Goal: Check status: Check status

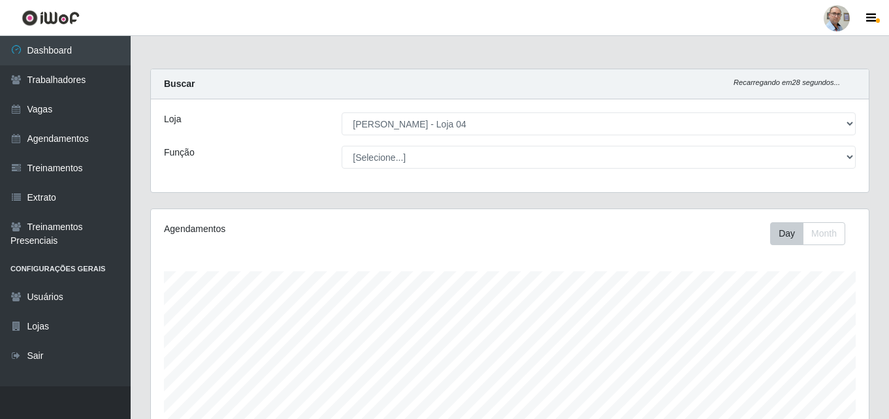
select select "251"
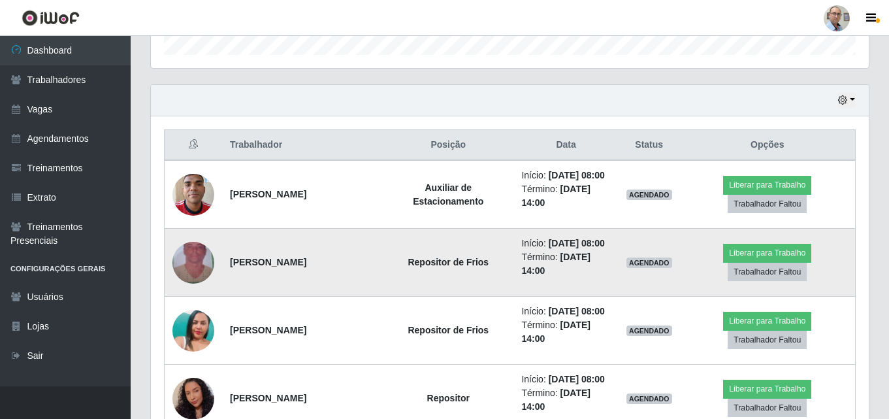
scroll to position [477, 0]
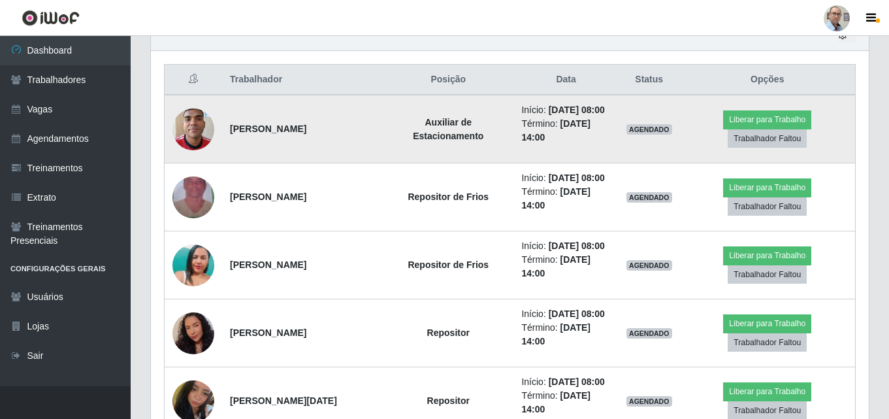
click at [182, 130] on img at bounding box center [193, 129] width 42 height 56
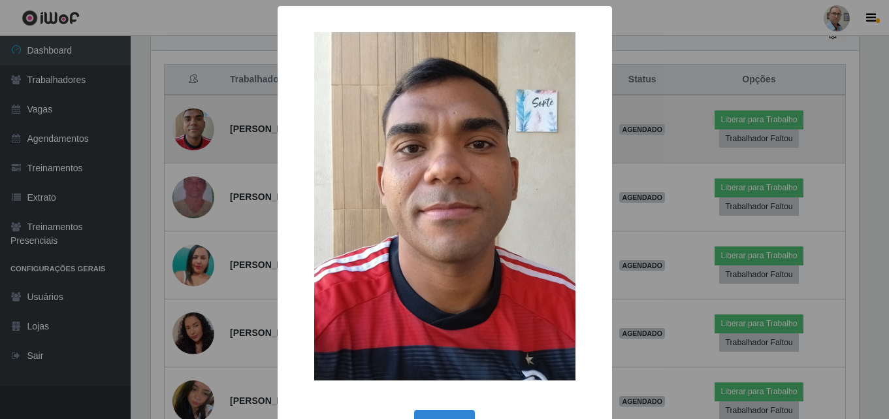
scroll to position [271, 711]
click at [182, 130] on div "× OK Cancel" at bounding box center [446, 209] width 892 height 419
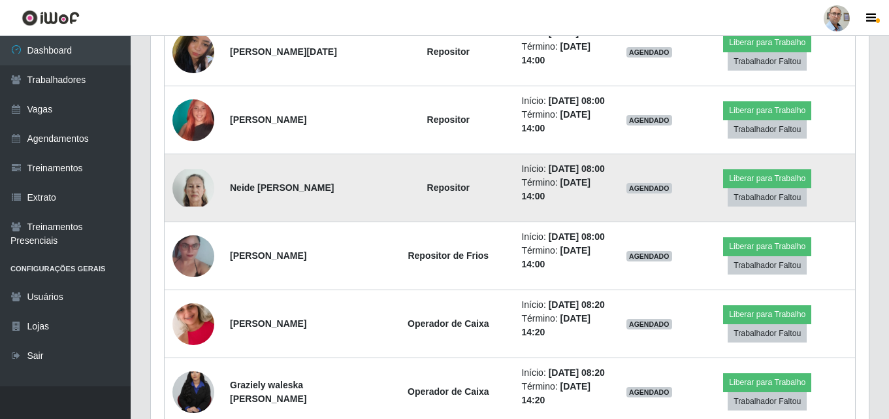
scroll to position [849, 0]
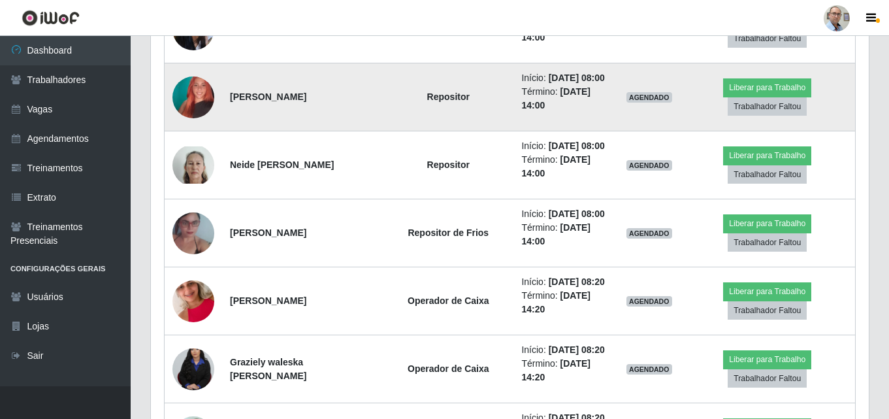
click at [191, 99] on img at bounding box center [193, 97] width 42 height 74
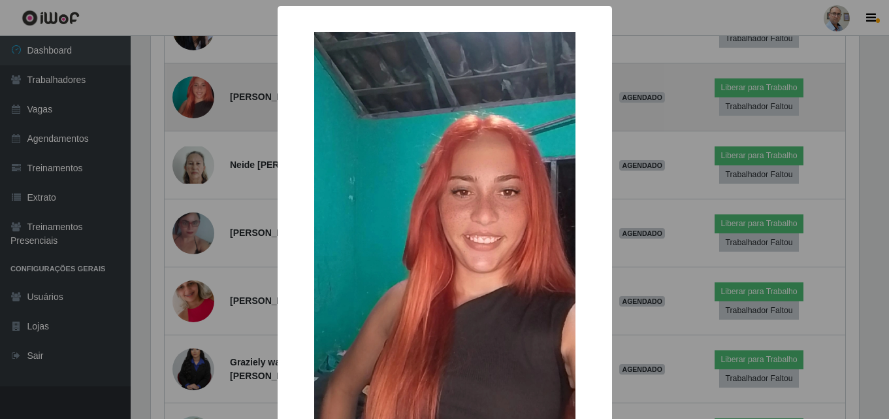
scroll to position [271, 711]
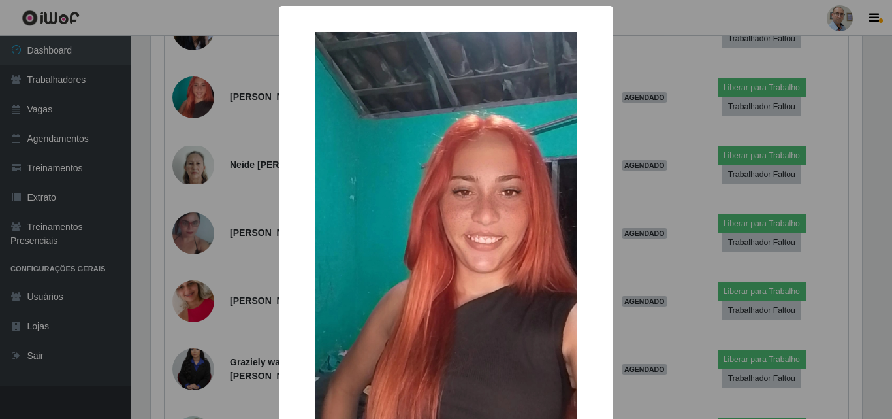
drag, startPoint x: 207, startPoint y: 169, endPoint x: 200, endPoint y: 168, distance: 7.2
click at [207, 168] on div "× OK Cancel" at bounding box center [446, 209] width 892 height 419
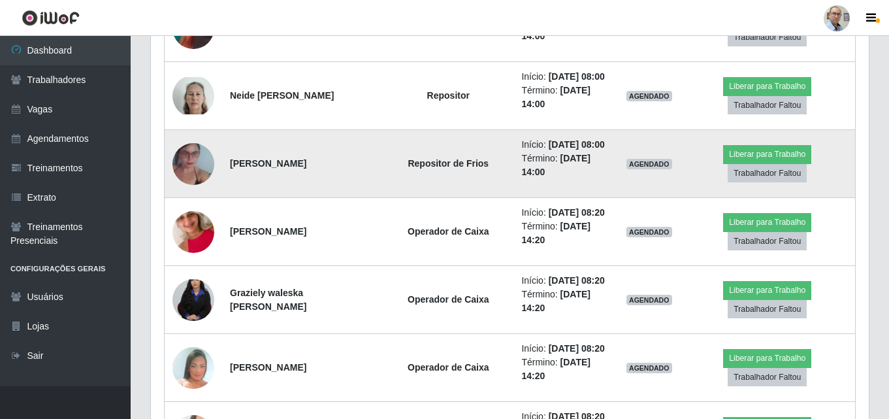
scroll to position [979, 0]
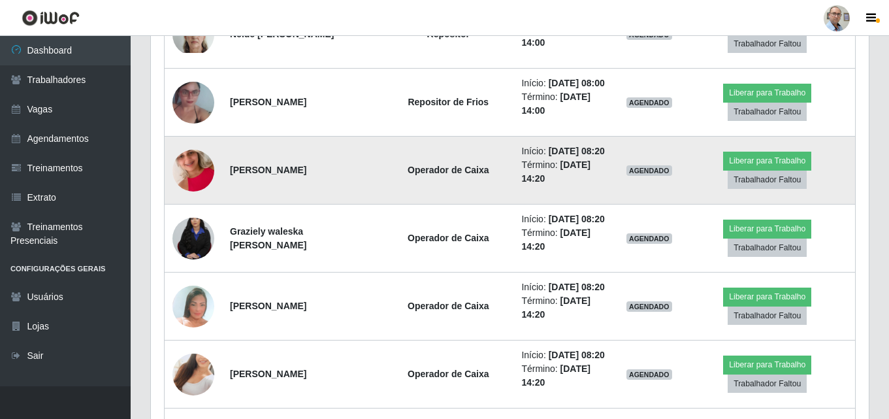
click at [202, 164] on img at bounding box center [193, 170] width 42 height 74
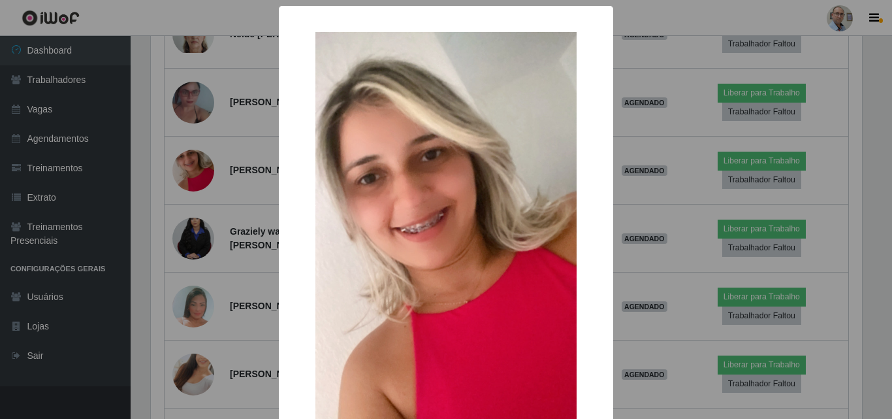
click at [202, 278] on div "× OK Cancel" at bounding box center [446, 209] width 892 height 419
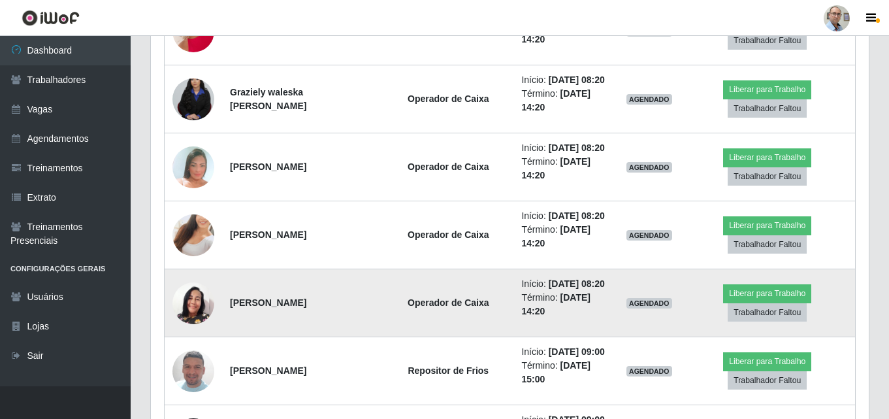
scroll to position [1175, 0]
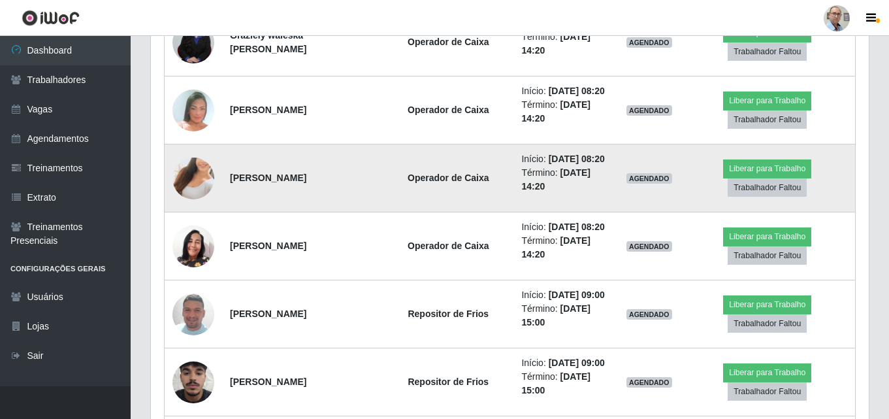
click at [191, 175] on img at bounding box center [193, 178] width 42 height 74
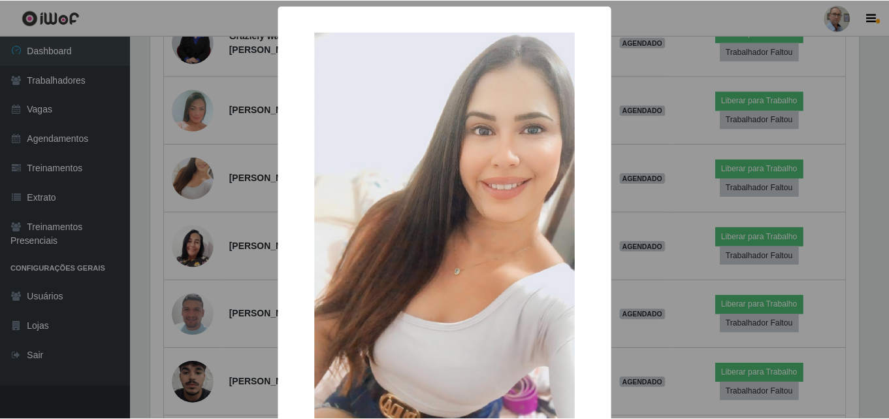
scroll to position [65, 0]
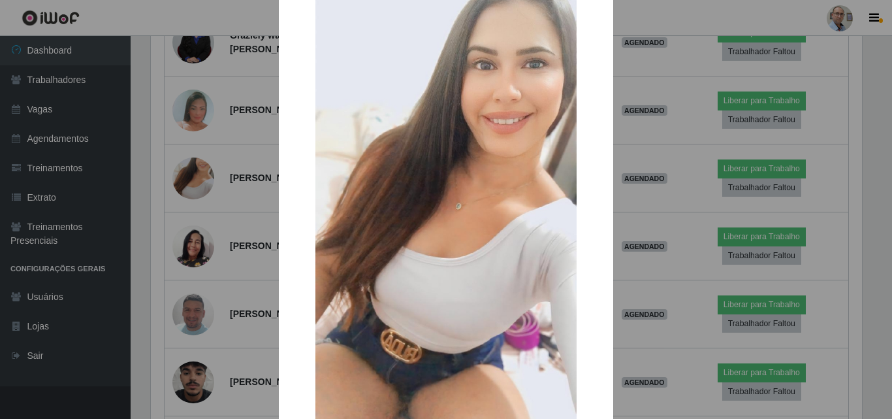
drag, startPoint x: 253, startPoint y: 187, endPoint x: 238, endPoint y: 197, distance: 18.3
click at [246, 193] on div "× OK Cancel" at bounding box center [446, 209] width 892 height 419
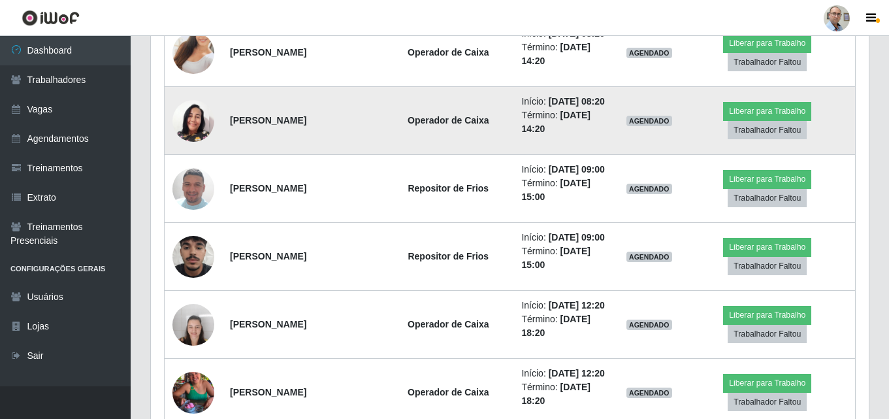
scroll to position [1306, 0]
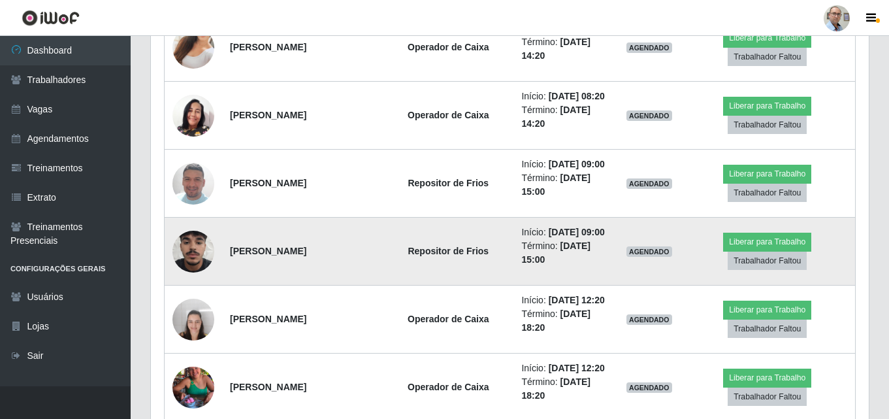
click at [197, 244] on img at bounding box center [193, 251] width 42 height 74
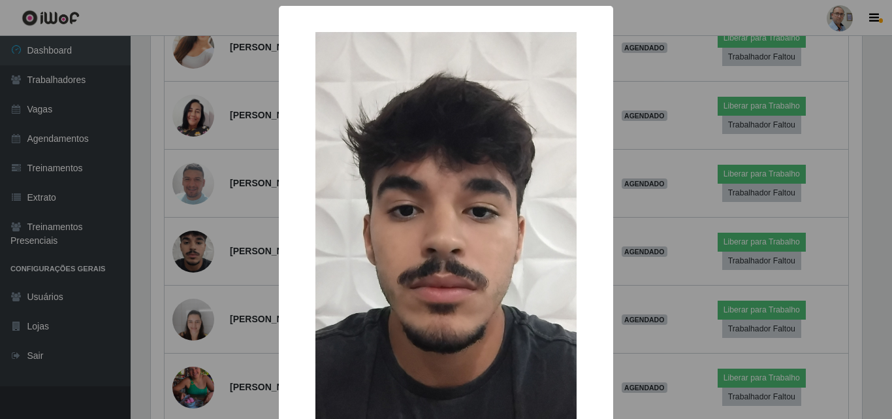
click at [200, 244] on div "× OK Cancel" at bounding box center [446, 209] width 892 height 419
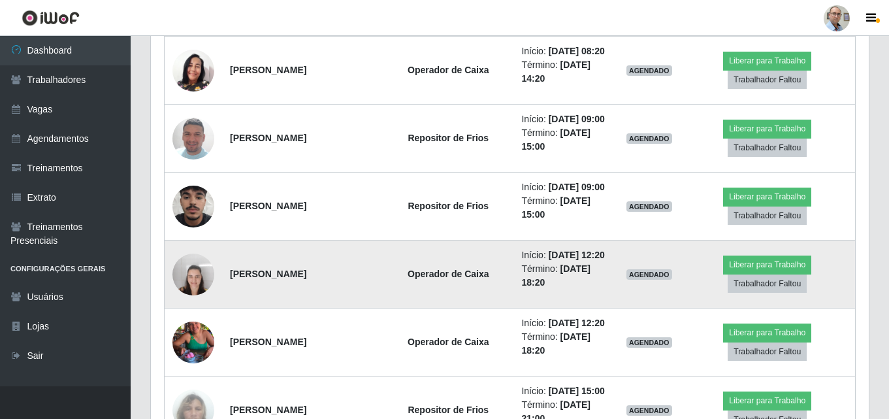
scroll to position [1371, 0]
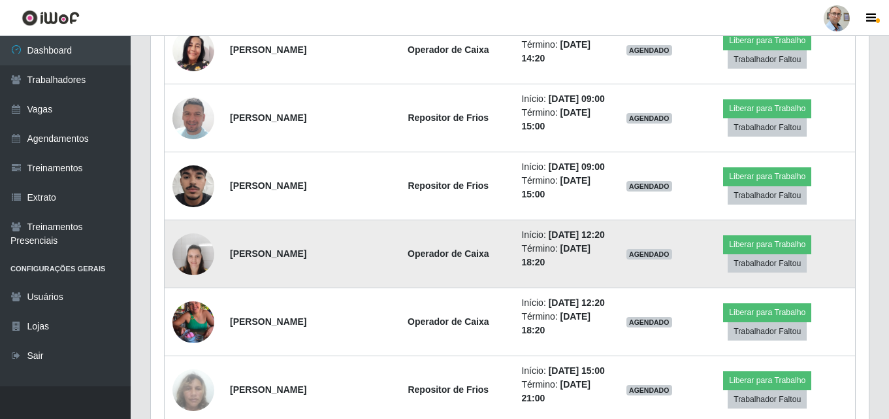
click at [195, 259] on img at bounding box center [193, 254] width 42 height 56
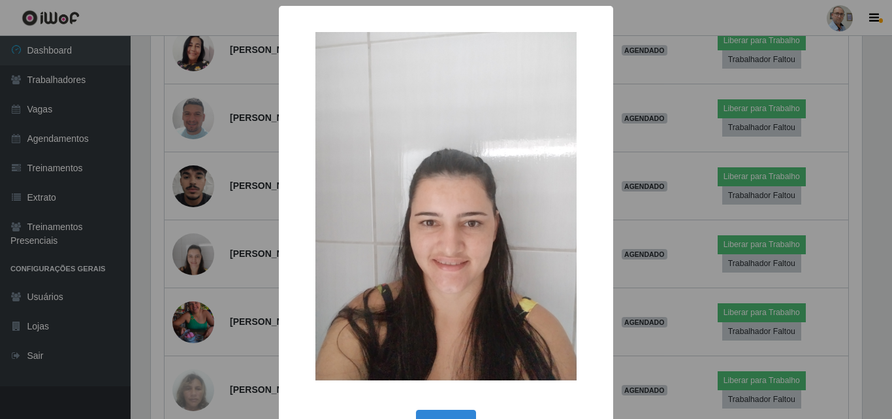
click at [196, 259] on div "× OK Cancel" at bounding box center [446, 209] width 892 height 419
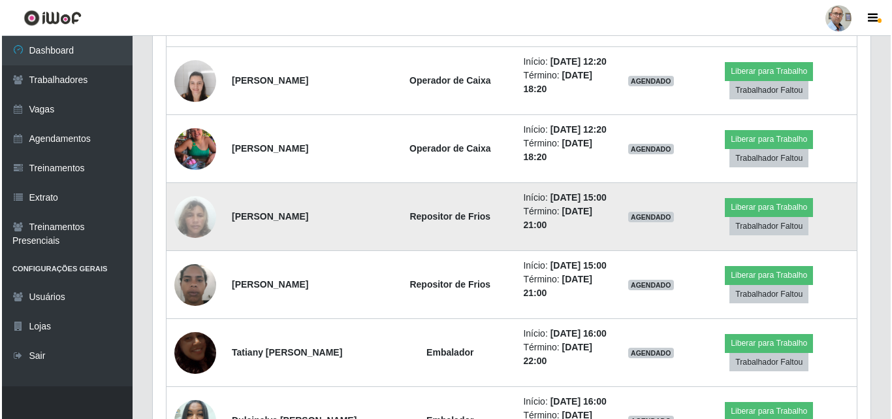
scroll to position [1567, 0]
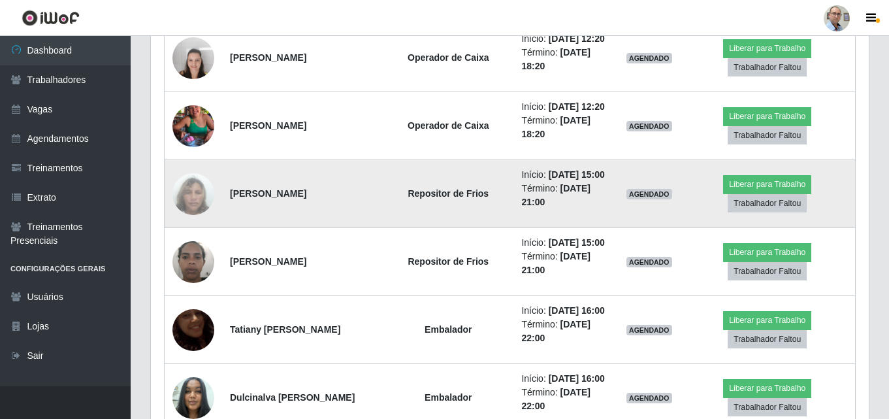
click at [184, 189] on img at bounding box center [193, 194] width 42 height 74
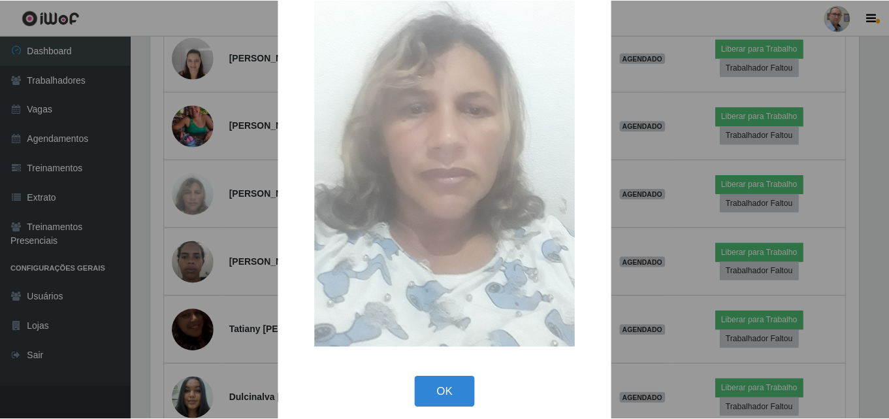
scroll to position [160, 0]
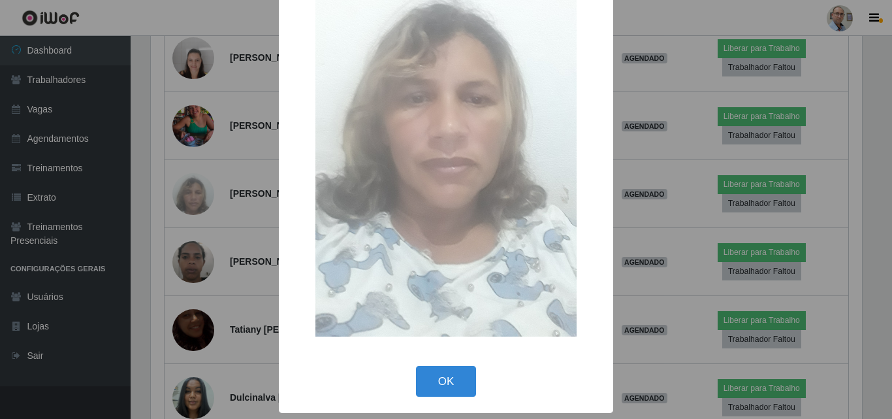
click at [229, 225] on div "× OK Cancel" at bounding box center [446, 209] width 892 height 419
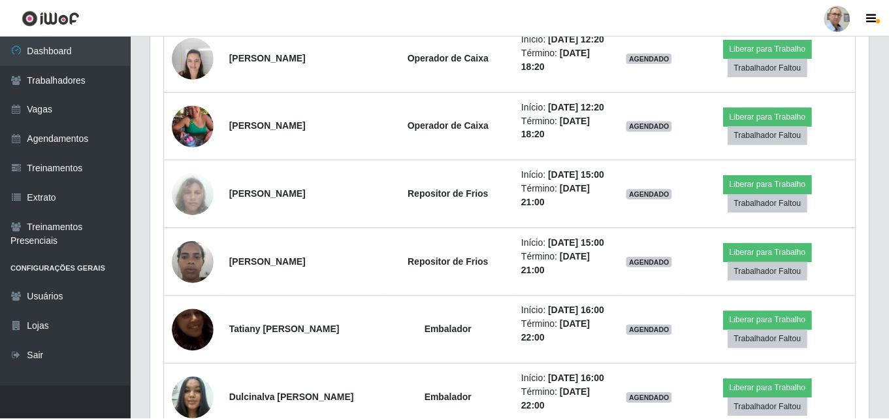
scroll to position [0, 0]
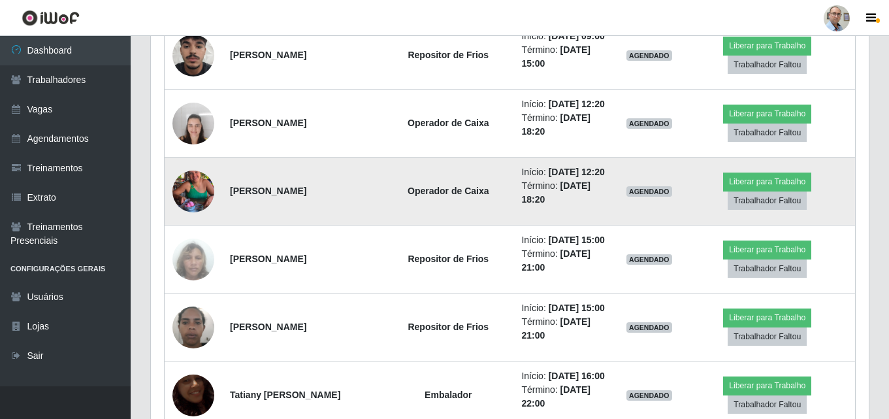
click at [189, 192] on img at bounding box center [193, 191] width 42 height 74
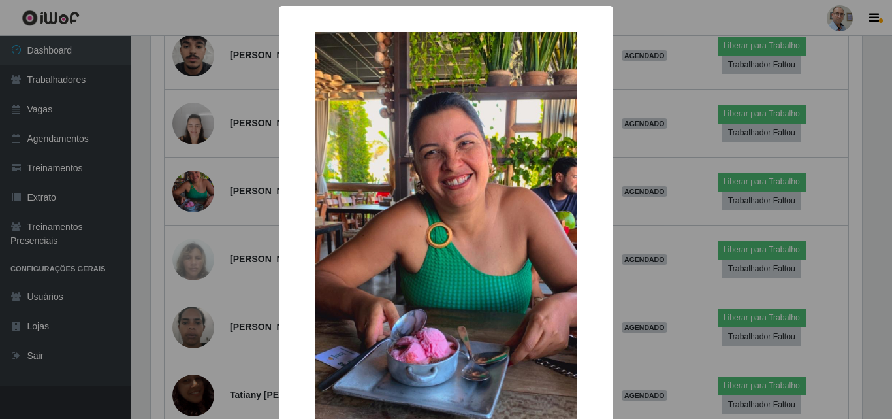
click at [239, 221] on div "× OK Cancel" at bounding box center [446, 209] width 892 height 419
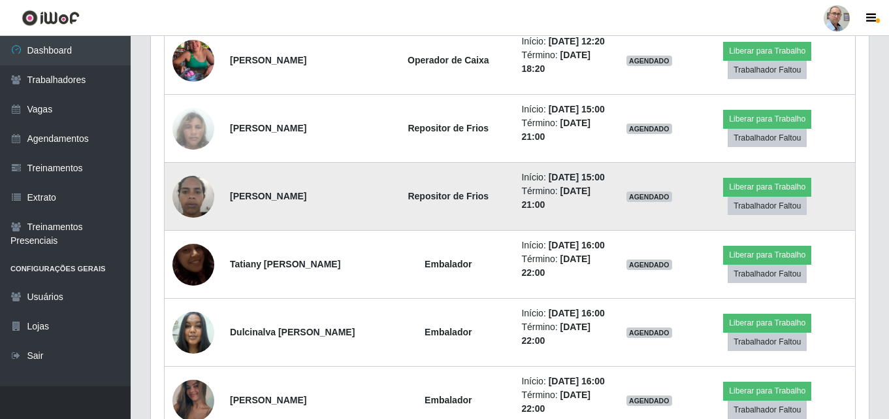
click at [197, 200] on img at bounding box center [193, 196] width 42 height 56
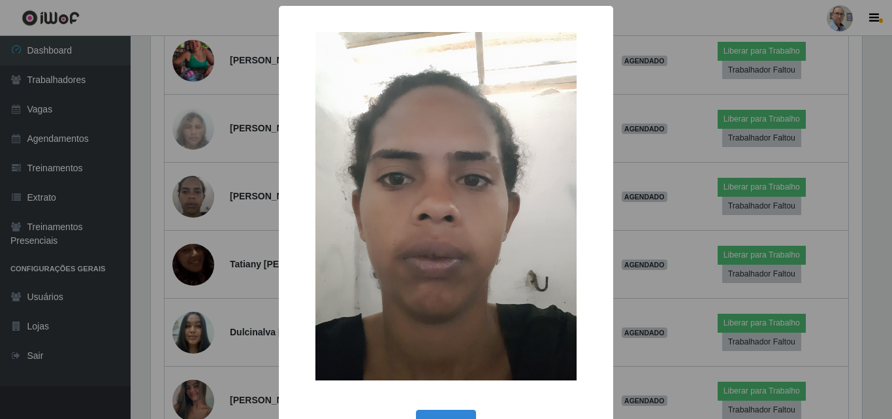
click at [196, 200] on div "× OK Cancel" at bounding box center [446, 209] width 892 height 419
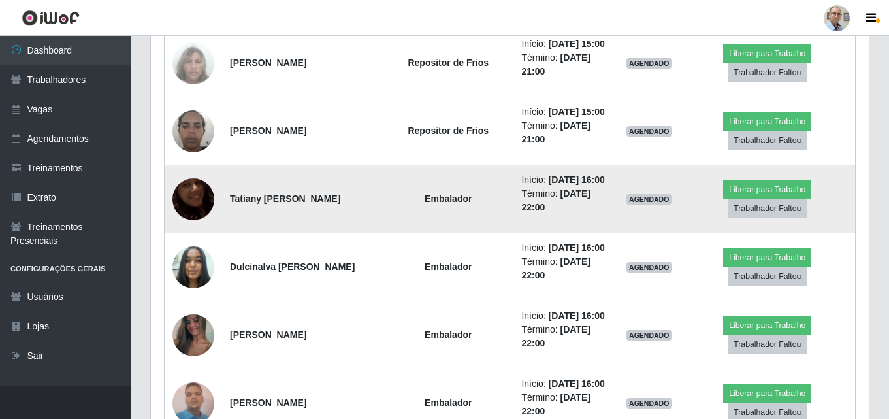
click at [193, 199] on img at bounding box center [193, 199] width 42 height 74
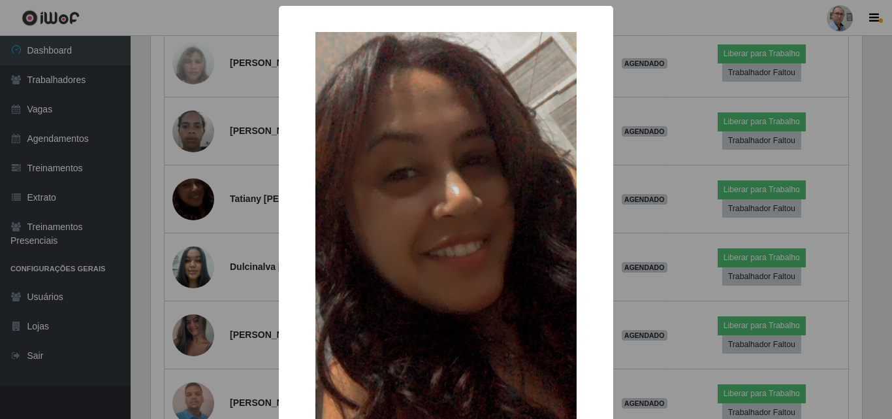
click at [196, 210] on div "× OK Cancel" at bounding box center [446, 209] width 892 height 419
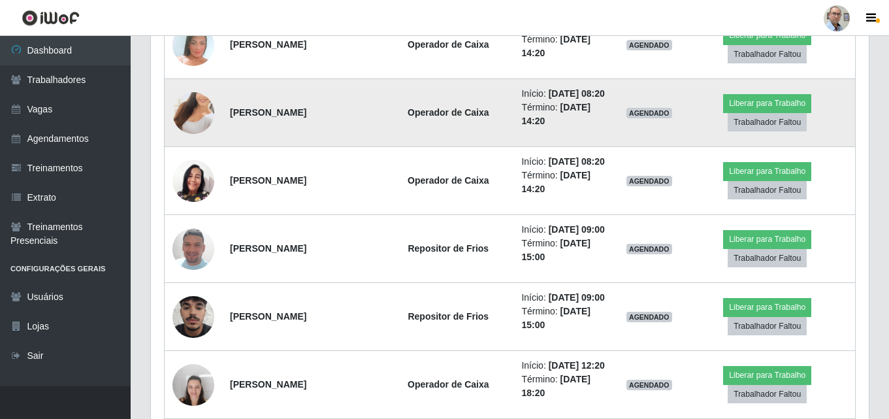
click at [201, 108] on img at bounding box center [193, 113] width 42 height 74
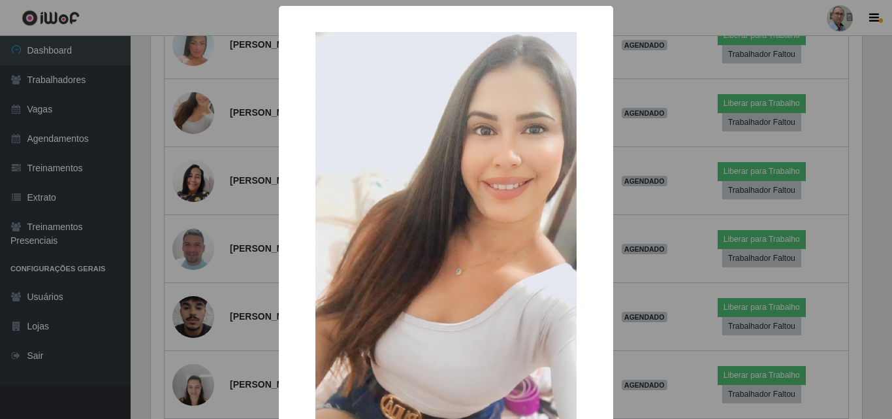
click at [220, 210] on div "× OK Cancel" at bounding box center [446, 209] width 892 height 419
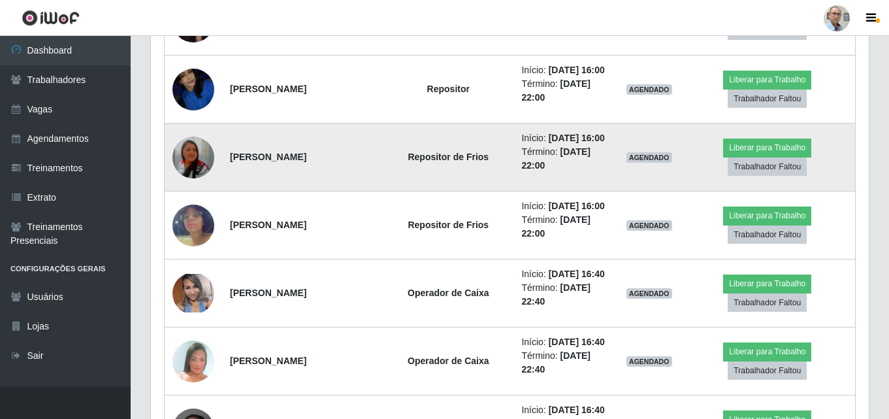
click at [191, 150] on img at bounding box center [193, 157] width 42 height 48
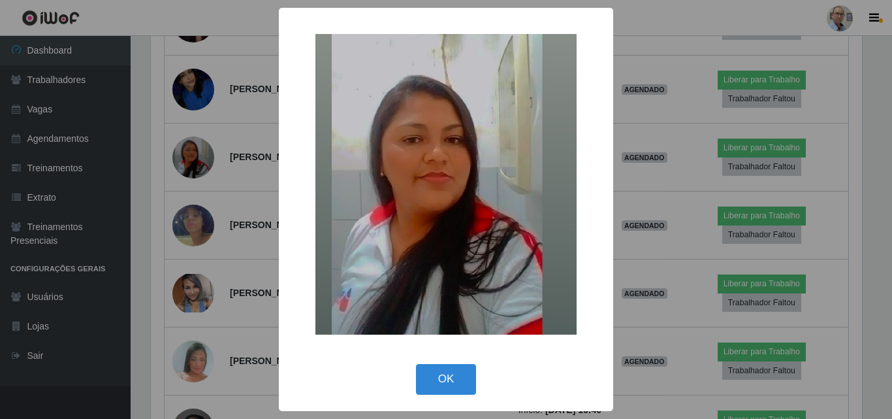
click at [185, 129] on div "× OK Cancel" at bounding box center [446, 209] width 892 height 419
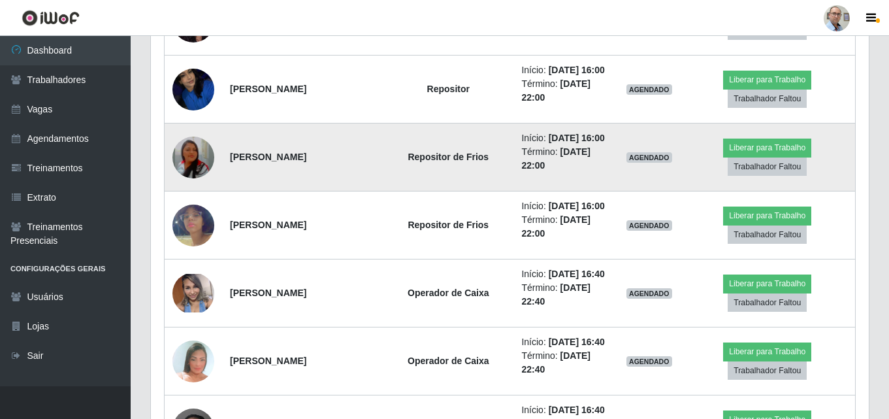
click at [194, 142] on img at bounding box center [193, 157] width 42 height 48
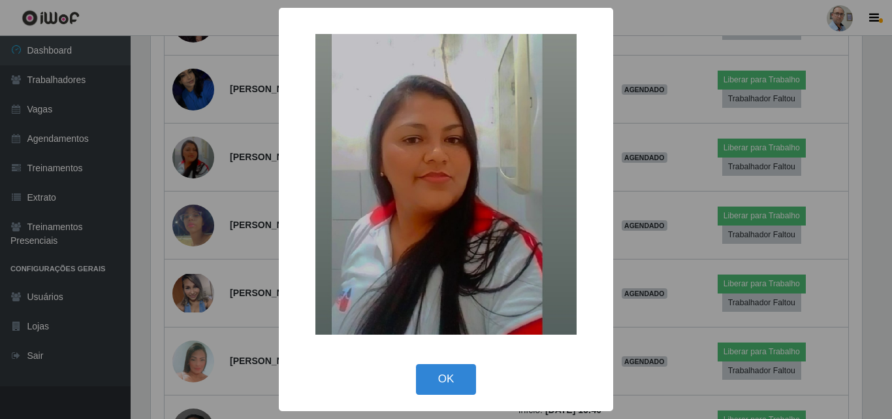
click at [133, 161] on div "× OK Cancel" at bounding box center [446, 209] width 892 height 419
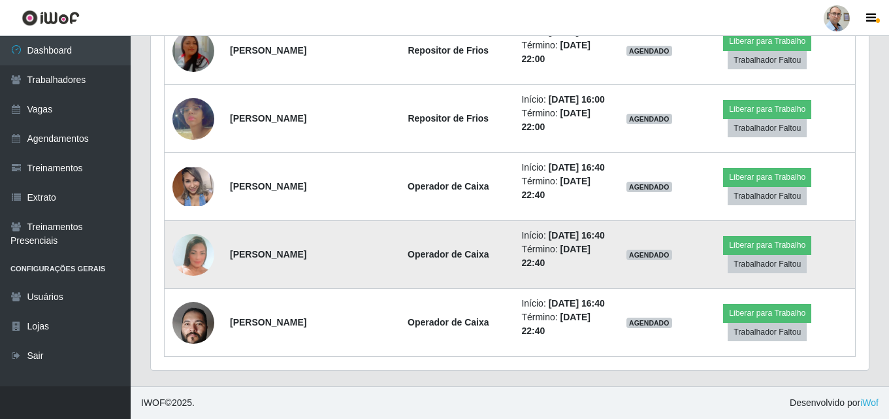
click at [199, 254] on img at bounding box center [193, 254] width 42 height 61
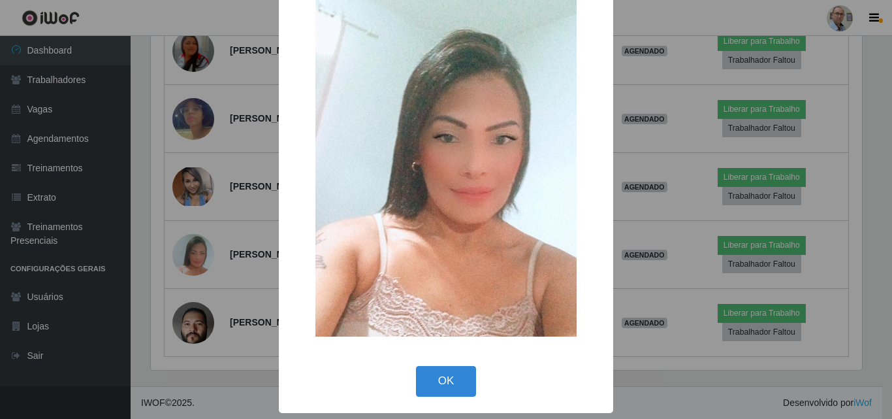
click at [202, 298] on div "× OK Cancel" at bounding box center [446, 209] width 892 height 419
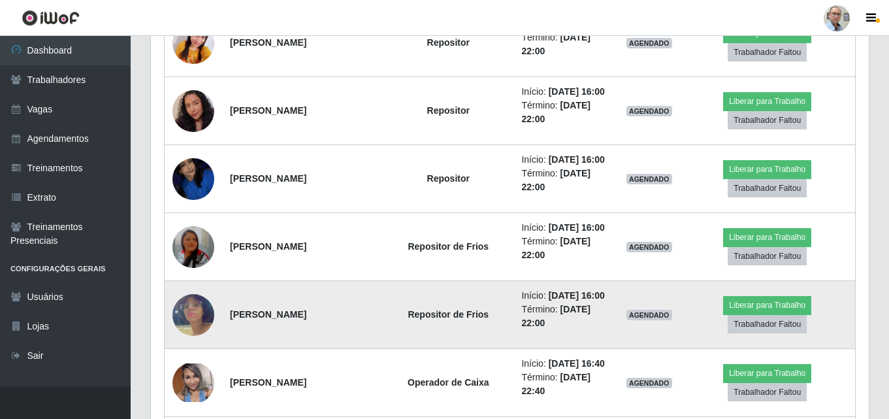
click at [194, 308] on img at bounding box center [193, 315] width 42 height 74
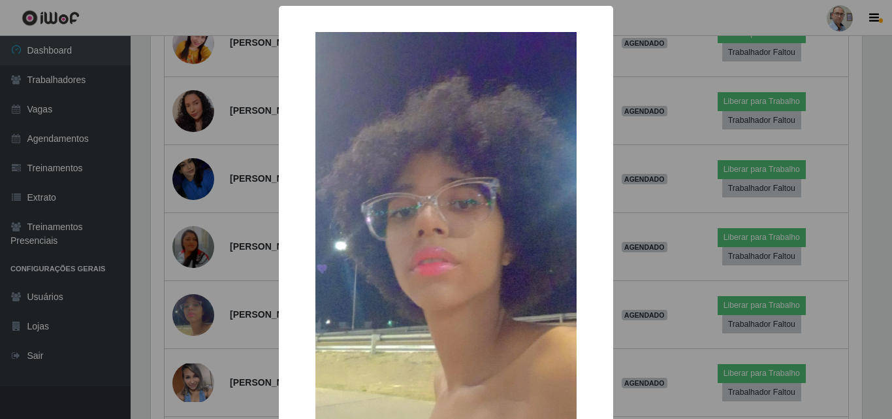
click at [197, 308] on div "× OK Cancel" at bounding box center [446, 209] width 892 height 419
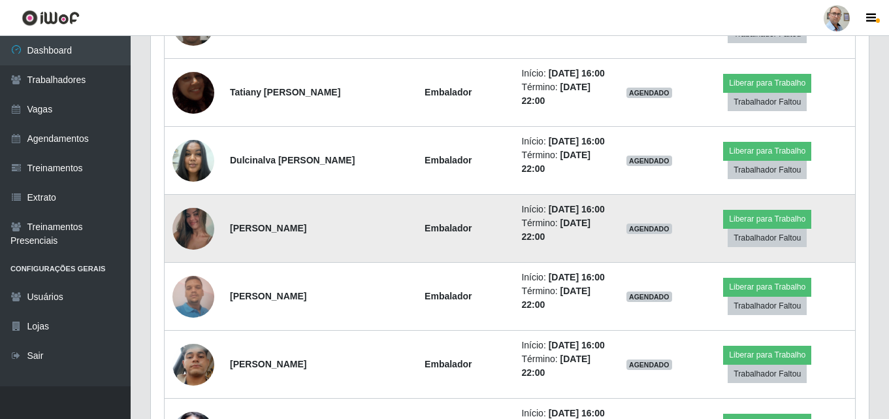
click at [185, 224] on img at bounding box center [193, 228] width 42 height 93
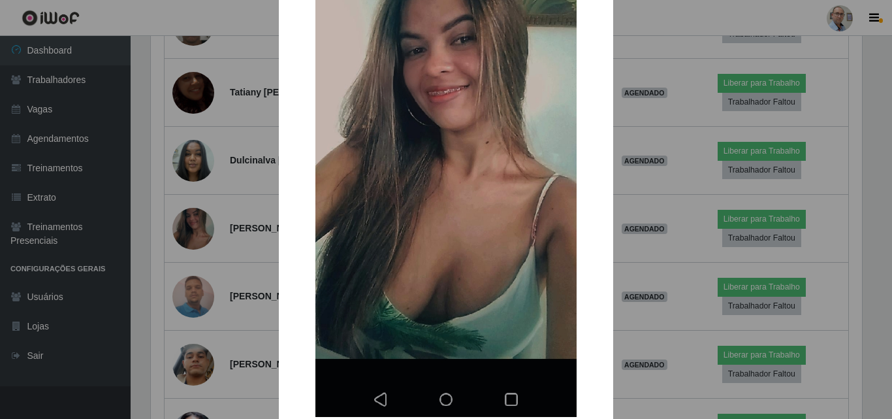
click at [187, 198] on div "× OK Cancel" at bounding box center [446, 209] width 892 height 419
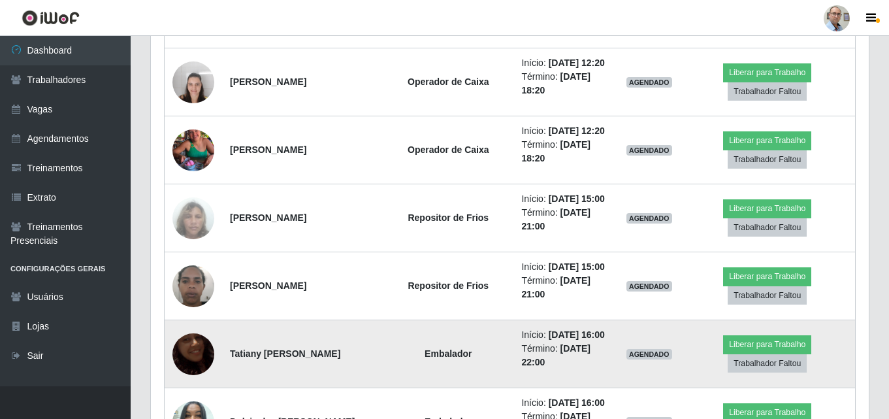
click at [196, 350] on img at bounding box center [193, 354] width 42 height 74
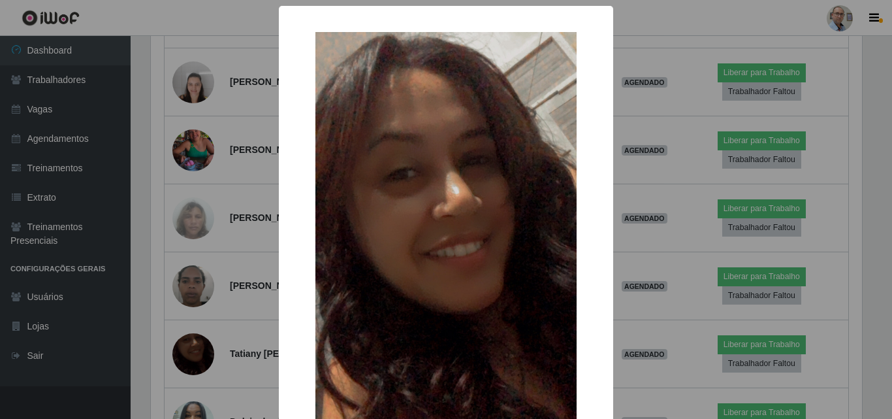
click at [195, 279] on div "× OK Cancel" at bounding box center [446, 209] width 892 height 419
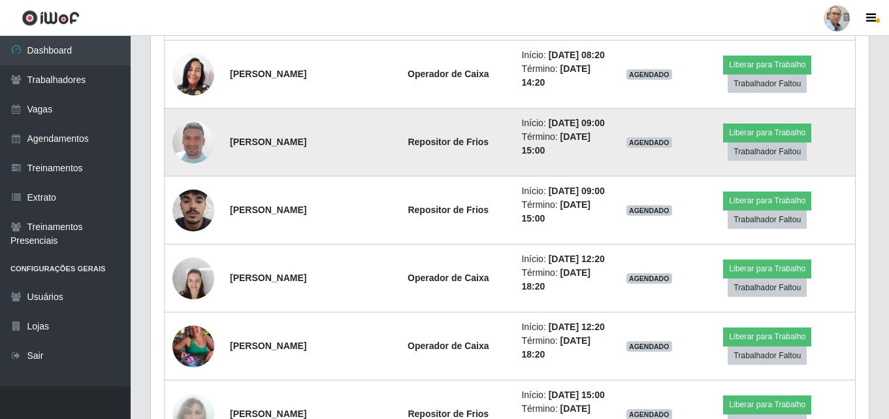
click at [194, 151] on img at bounding box center [193, 142] width 42 height 74
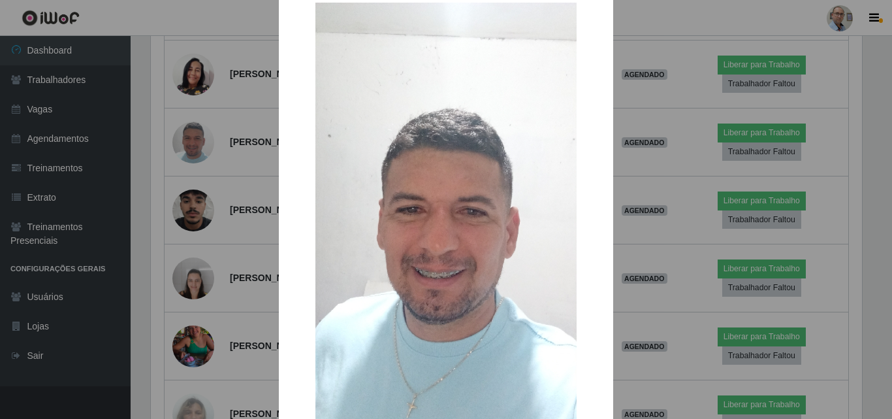
click at [254, 308] on div "× OK Cancel" at bounding box center [446, 209] width 892 height 419
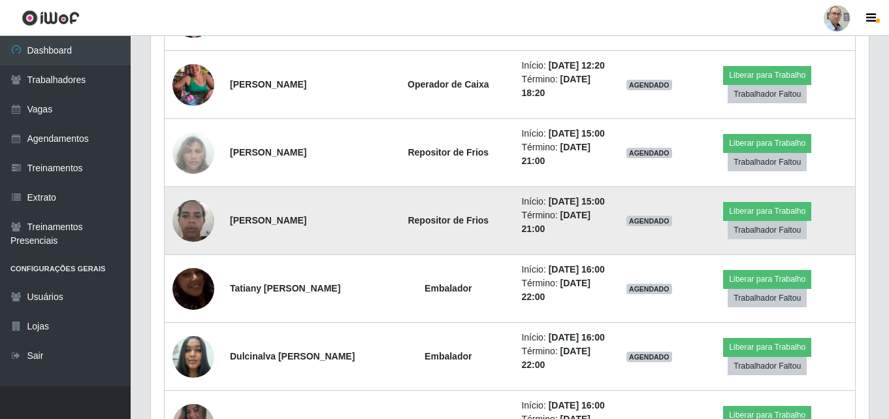
click at [189, 214] on img at bounding box center [193, 221] width 42 height 56
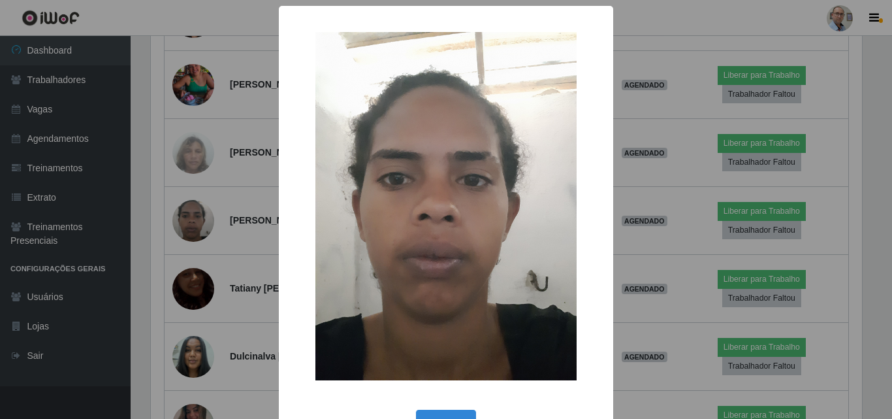
click at [209, 185] on div "× OK Cancel" at bounding box center [446, 209] width 892 height 419
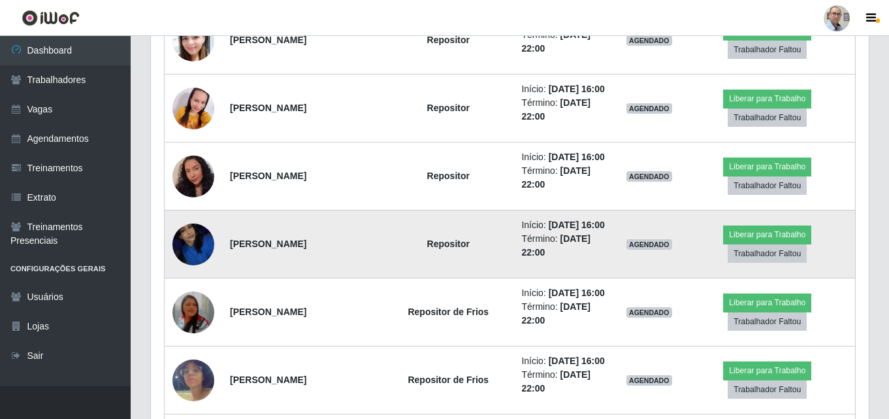
click at [194, 240] on img at bounding box center [193, 244] width 42 height 74
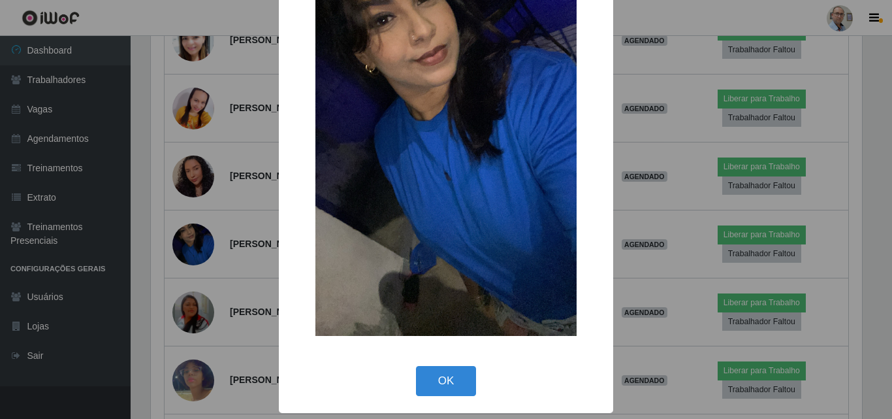
click at [229, 212] on div "× OK Cancel" at bounding box center [446, 209] width 892 height 419
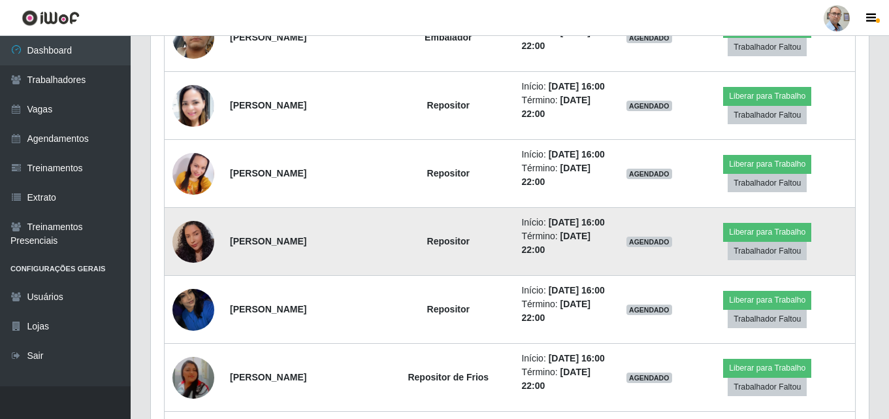
click at [194, 242] on img at bounding box center [193, 241] width 42 height 54
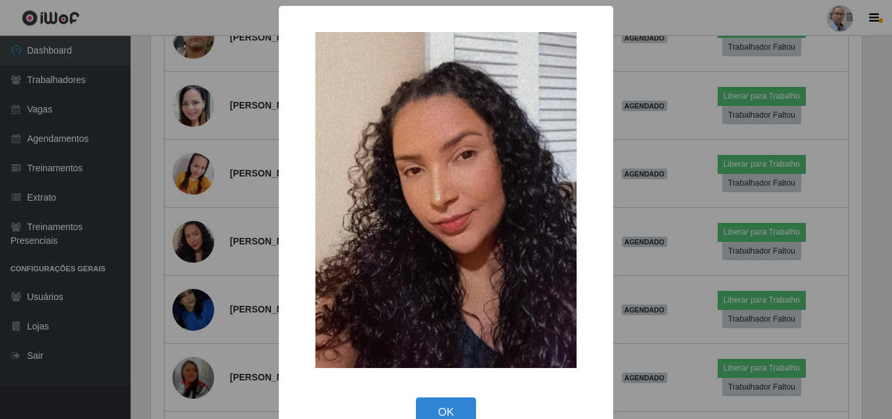
click at [177, 203] on div "× OK Cancel" at bounding box center [446, 209] width 892 height 419
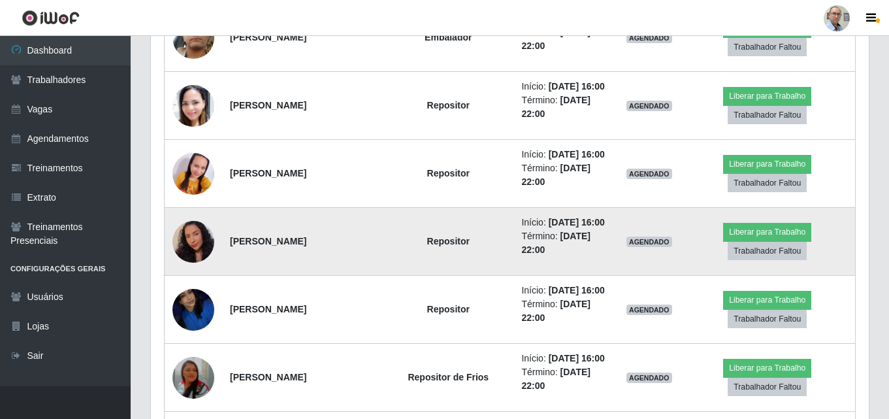
click at [194, 238] on img at bounding box center [193, 241] width 42 height 54
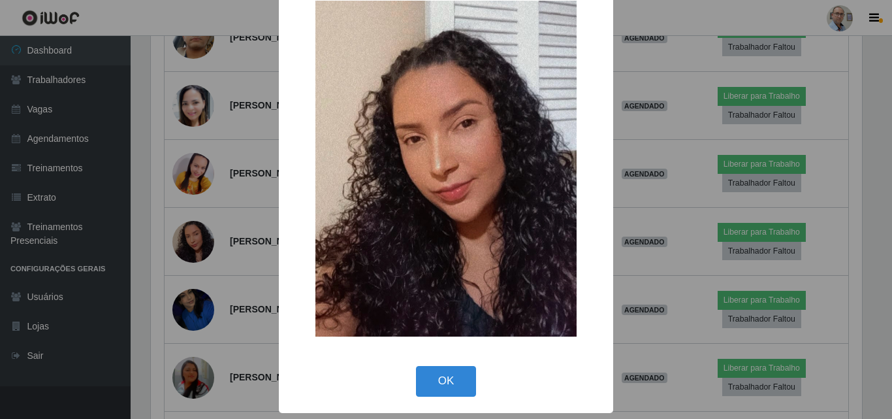
click at [193, 187] on div "× OK Cancel" at bounding box center [446, 209] width 892 height 419
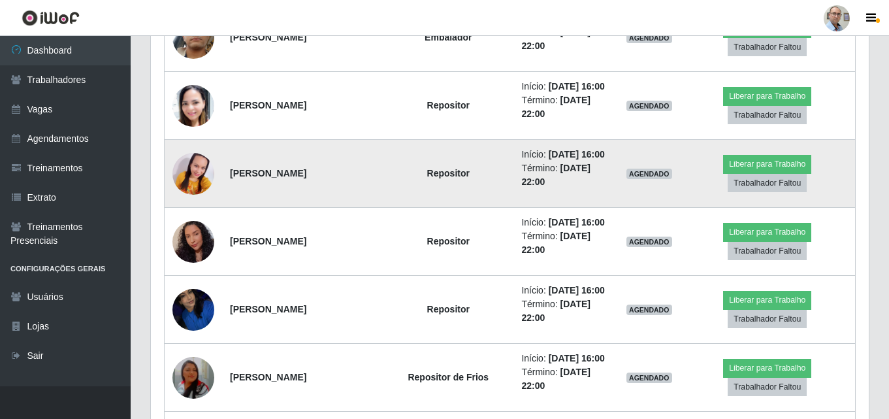
click at [193, 190] on img at bounding box center [193, 173] width 42 height 88
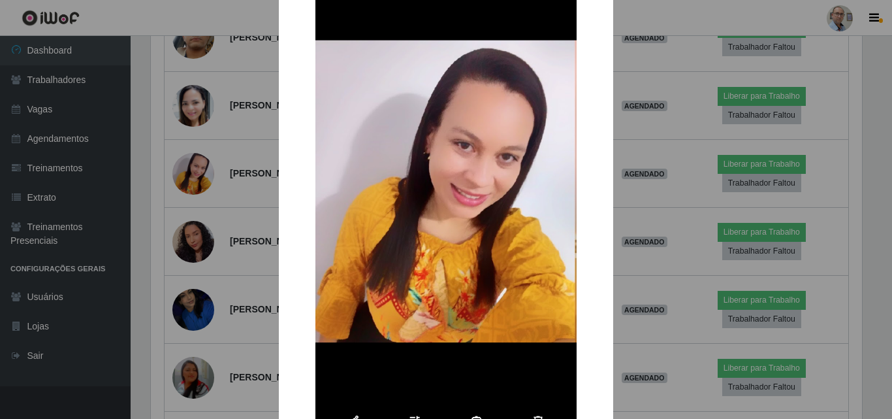
click at [207, 268] on div "× OK Cancel" at bounding box center [446, 209] width 892 height 419
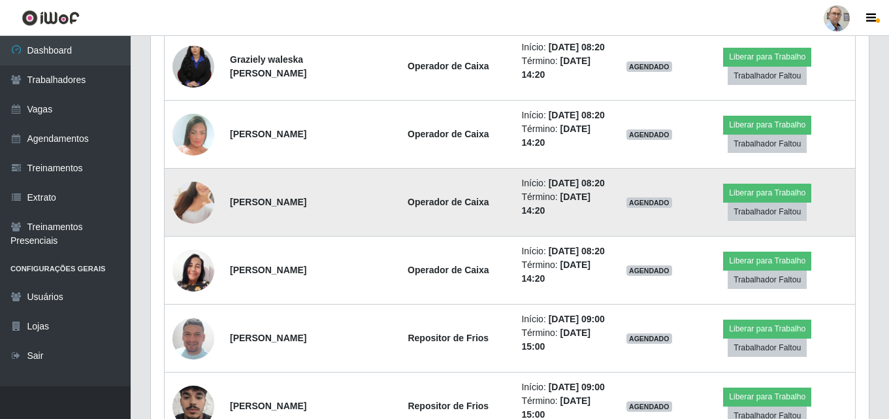
click at [193, 183] on img at bounding box center [193, 202] width 42 height 74
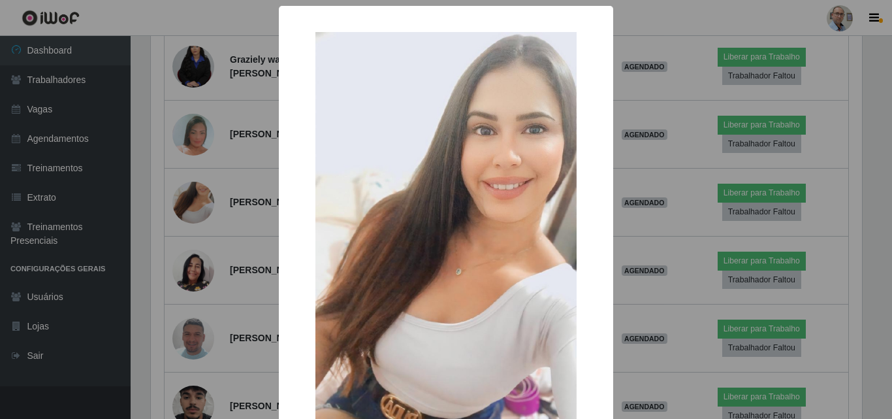
click at [347, 247] on img at bounding box center [445, 264] width 261 height 464
click at [240, 174] on div "× OK Cancel" at bounding box center [446, 209] width 892 height 419
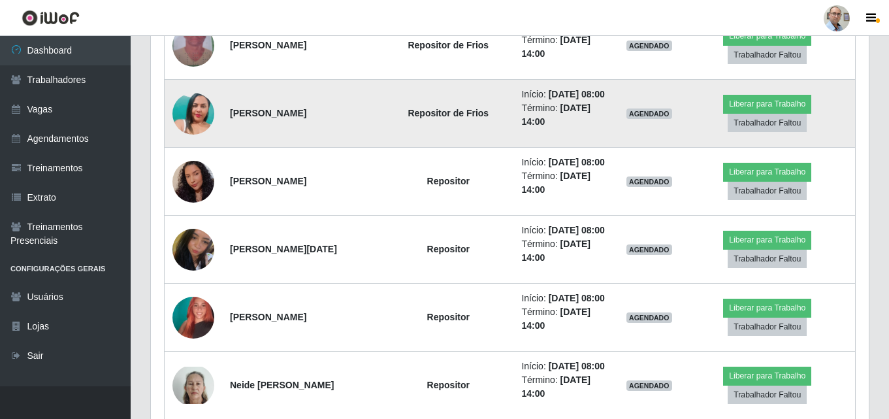
click at [202, 120] on img at bounding box center [193, 113] width 42 height 74
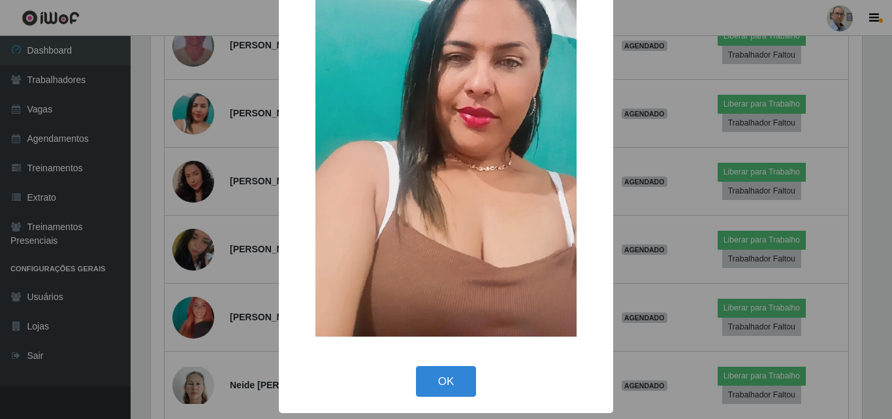
click at [195, 217] on div "× OK Cancel" at bounding box center [446, 209] width 892 height 419
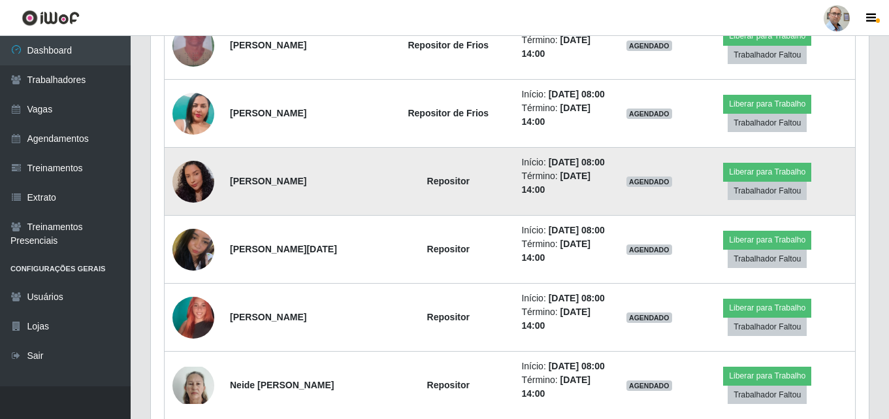
click at [197, 178] on img at bounding box center [193, 181] width 42 height 54
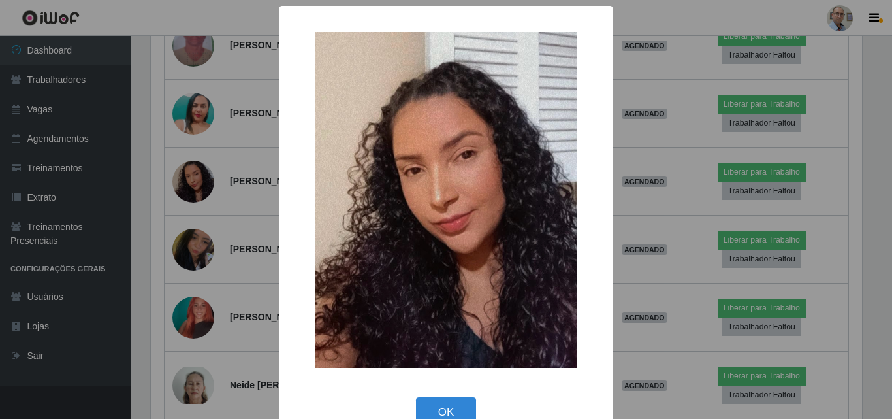
click at [232, 197] on div "× OK Cancel" at bounding box center [446, 209] width 892 height 419
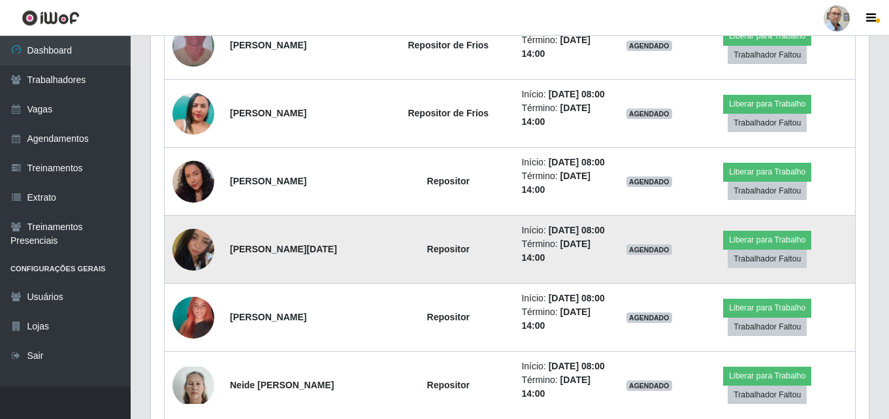
click at [198, 252] on img at bounding box center [193, 249] width 42 height 55
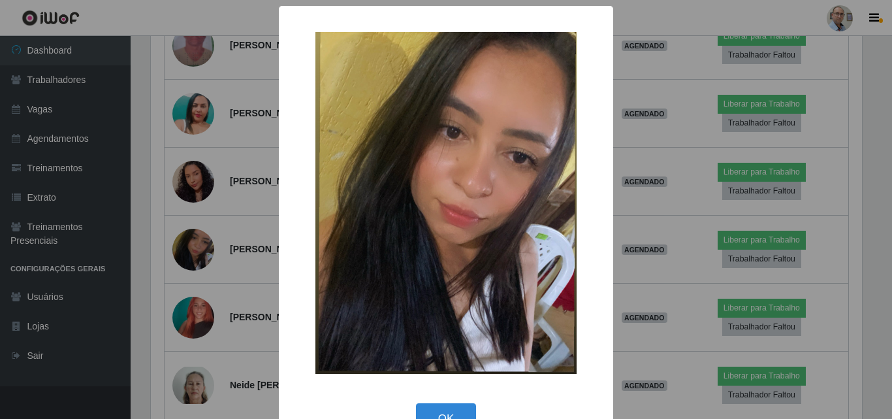
click at [216, 203] on div "× OK Cancel" at bounding box center [446, 209] width 892 height 419
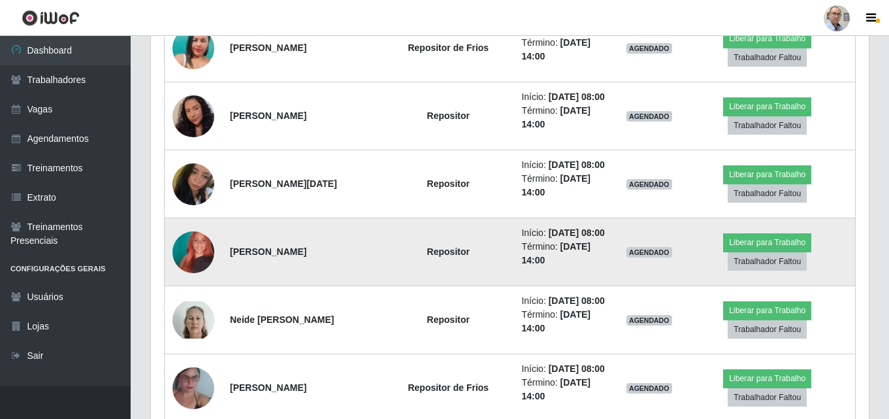
click at [192, 257] on img at bounding box center [193, 252] width 42 height 74
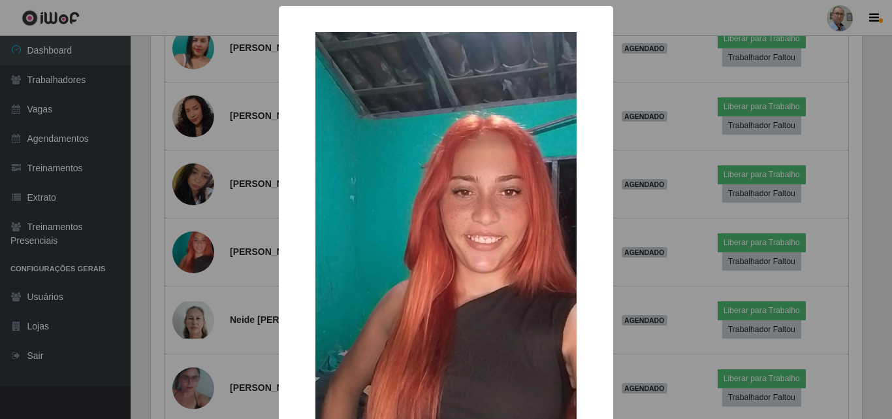
click at [229, 283] on div "× OK Cancel" at bounding box center [446, 209] width 892 height 419
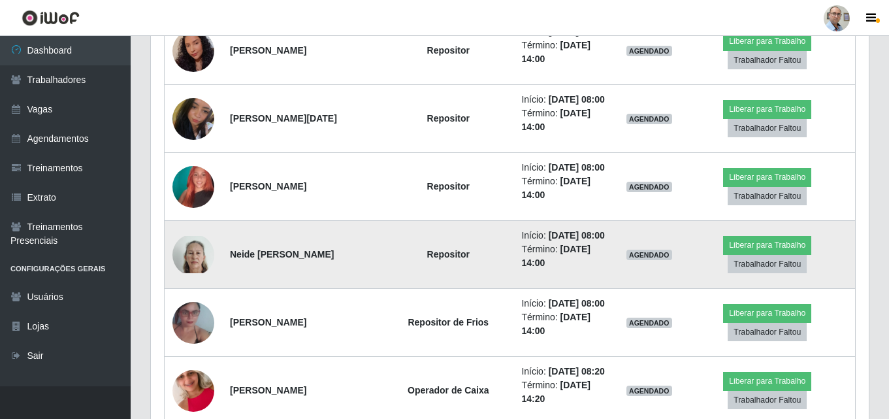
click at [200, 259] on img at bounding box center [193, 254] width 42 height 37
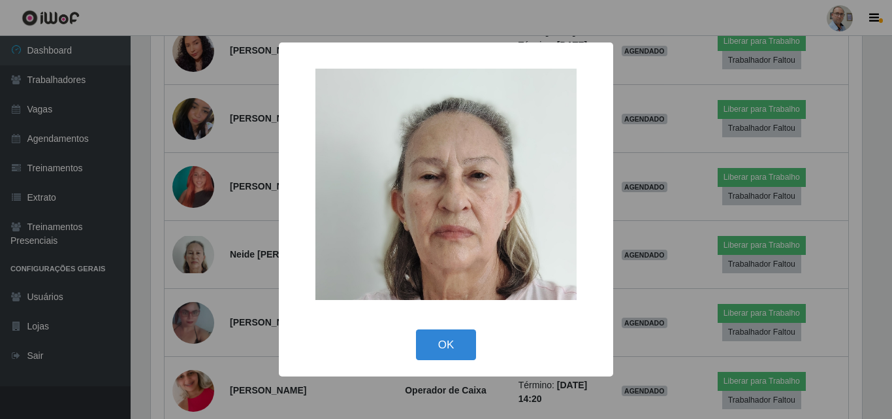
click at [206, 338] on div "× OK Cancel" at bounding box center [446, 209] width 892 height 419
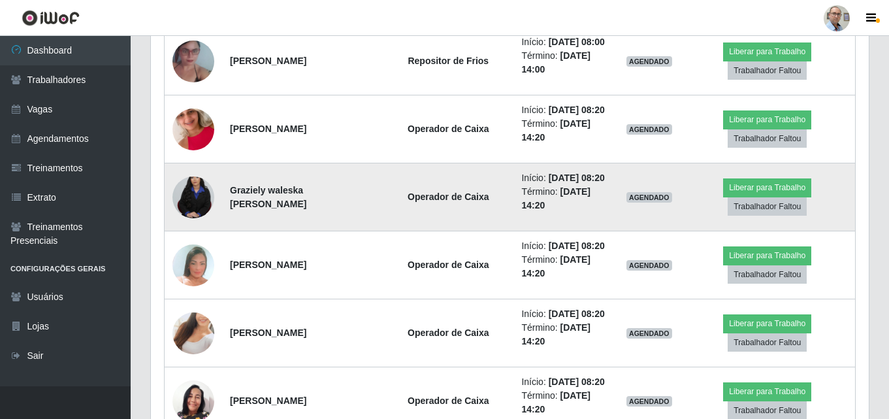
click at [188, 199] on img at bounding box center [193, 197] width 42 height 63
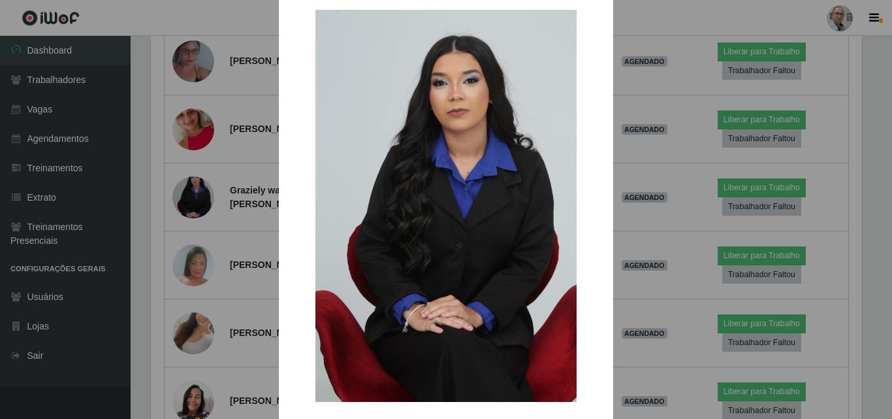
click at [214, 236] on div "× OK Cancel" at bounding box center [446, 209] width 892 height 419
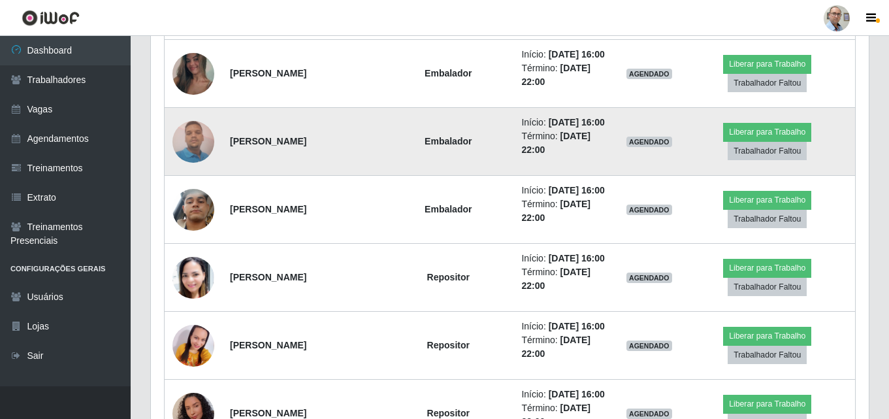
click at [189, 144] on img at bounding box center [193, 142] width 42 height 56
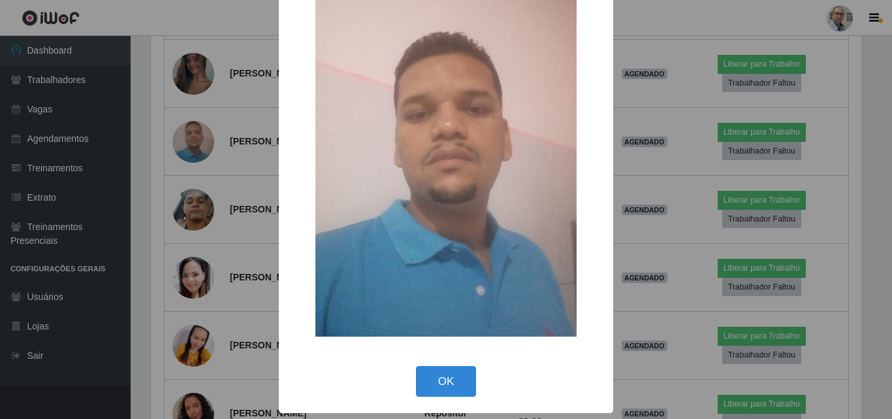
click at [195, 180] on div "× OK Cancel" at bounding box center [446, 209] width 892 height 419
